Goal: Task Accomplishment & Management: Use online tool/utility

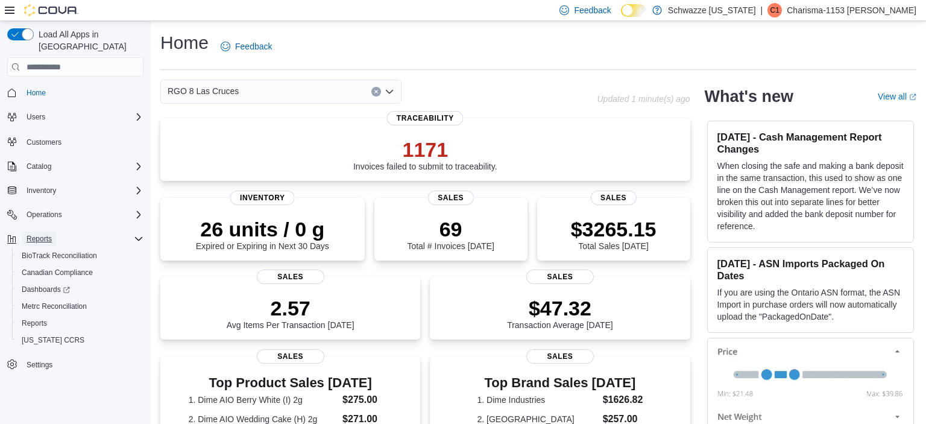
click at [42, 234] on span "Reports" at bounding box center [39, 239] width 25 height 10
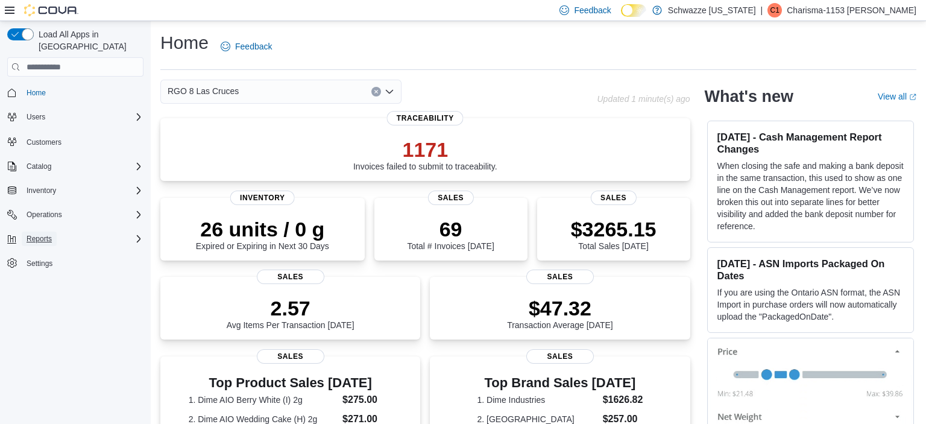
click at [42, 234] on span "Reports" at bounding box center [39, 239] width 25 height 10
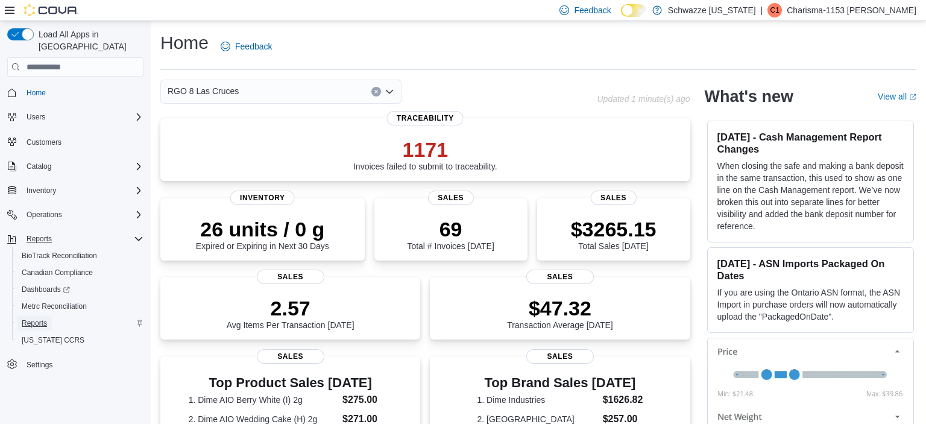
click at [43, 318] on span "Reports" at bounding box center [34, 323] width 25 height 10
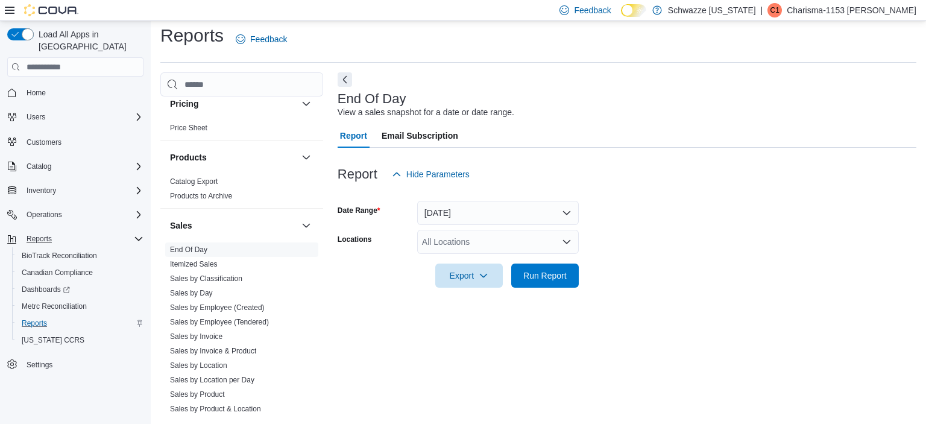
scroll to position [758, 0]
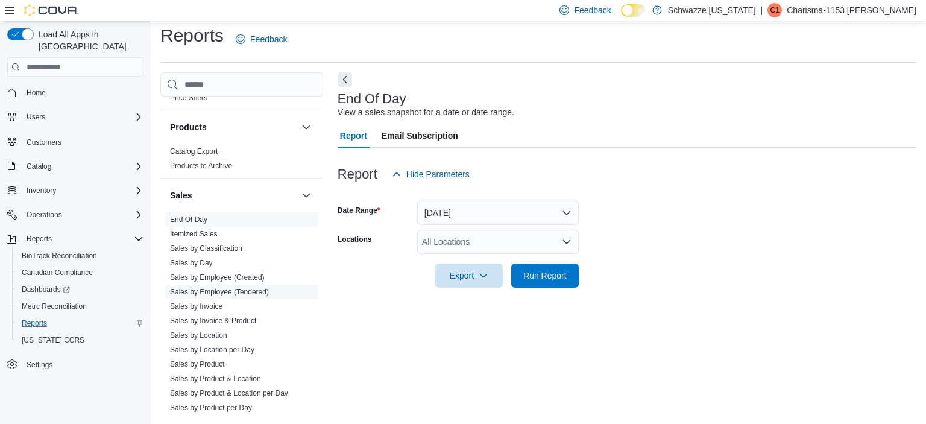
click at [260, 295] on span "Sales by Employee (Tendered)" at bounding box center [219, 292] width 99 height 10
click at [257, 292] on link "Sales by Employee (Tendered)" at bounding box center [219, 292] width 99 height 8
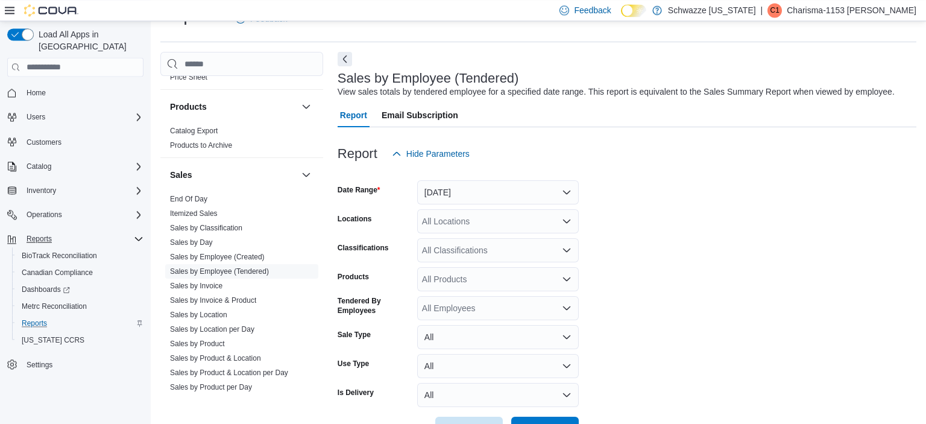
scroll to position [7, 0]
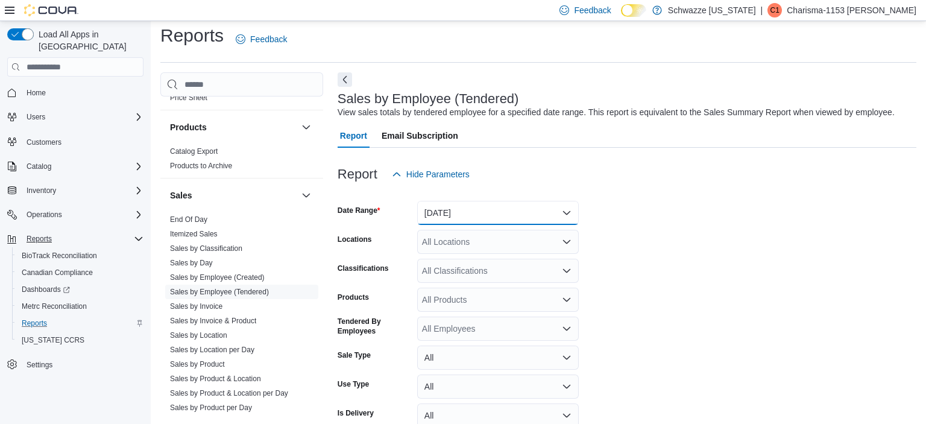
click at [552, 202] on button "[DATE]" at bounding box center [498, 213] width 162 height 24
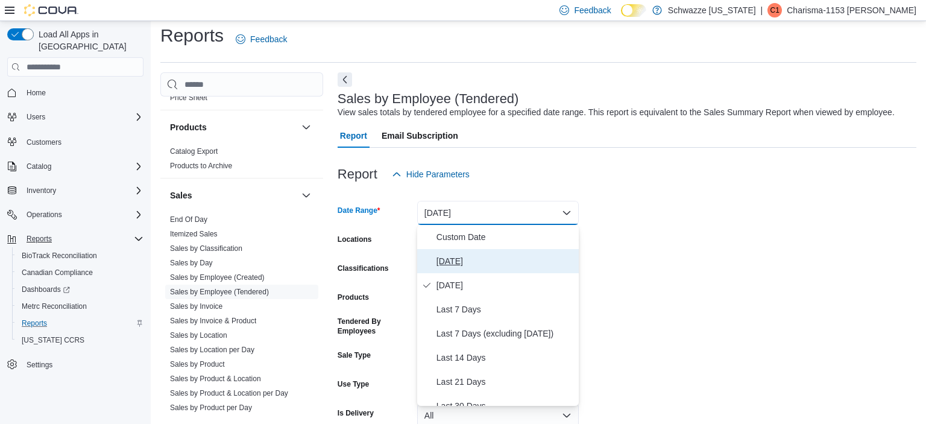
click at [483, 259] on span "[DATE]" at bounding box center [504, 261] width 137 height 14
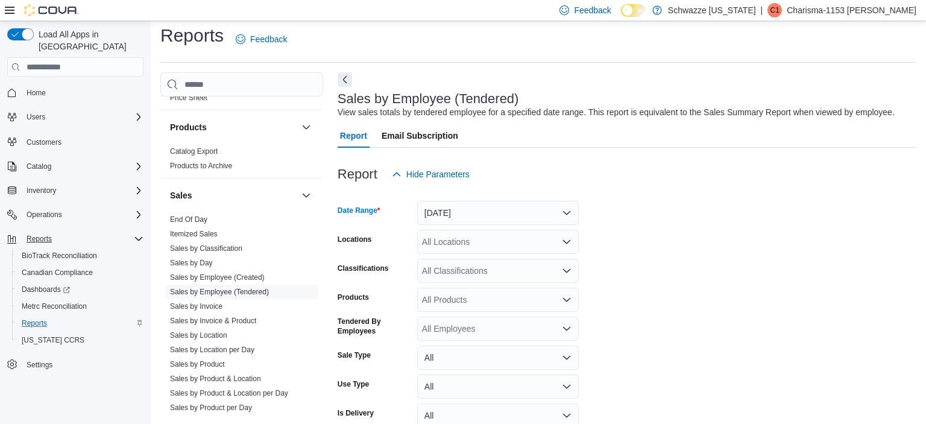
click at [457, 244] on div "All Locations" at bounding box center [498, 242] width 162 height 24
type input "*****"
click at [494, 265] on span "RGO 8 Las Cruces" at bounding box center [490, 262] width 71 height 12
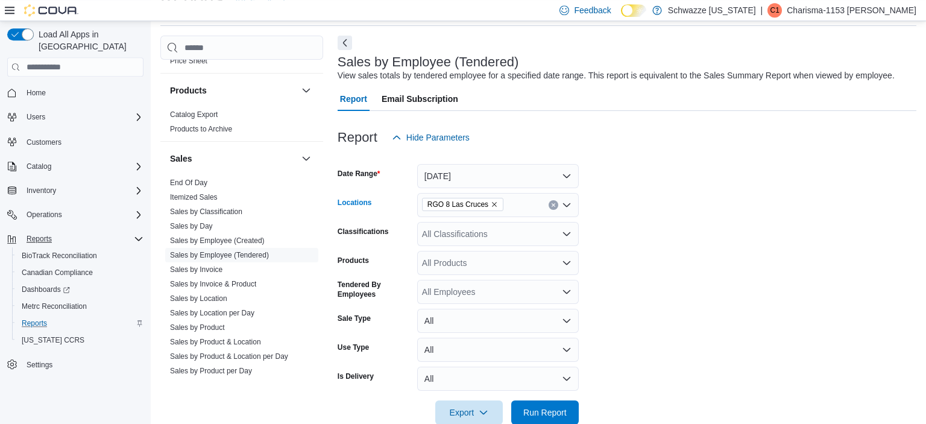
scroll to position [68, 0]
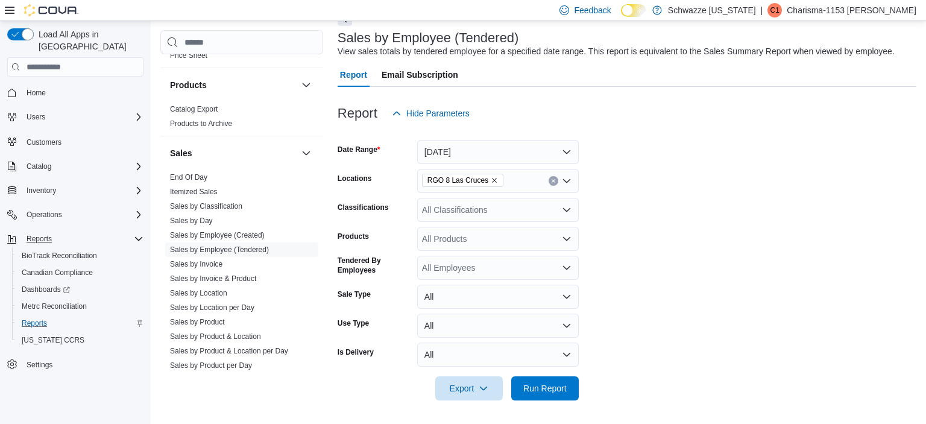
click at [558, 401] on div at bounding box center [627, 407] width 579 height 14
click at [554, 392] on span "Run Report" at bounding box center [544, 388] width 43 height 12
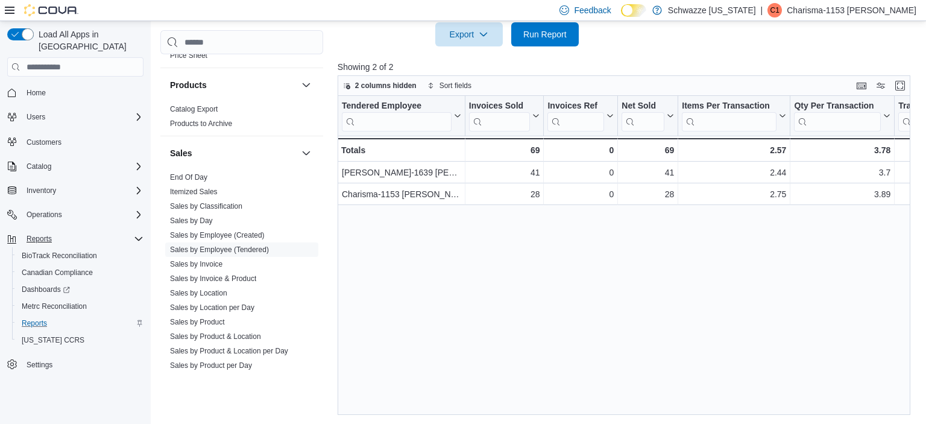
click at [541, 355] on div "Tendered Employee Click to view column header actions Invoices Sold Click to vi…" at bounding box center [624, 255] width 573 height 319
click at [569, 40] on span "Run Report" at bounding box center [544, 34] width 53 height 24
